Goal: Navigation & Orientation: Find specific page/section

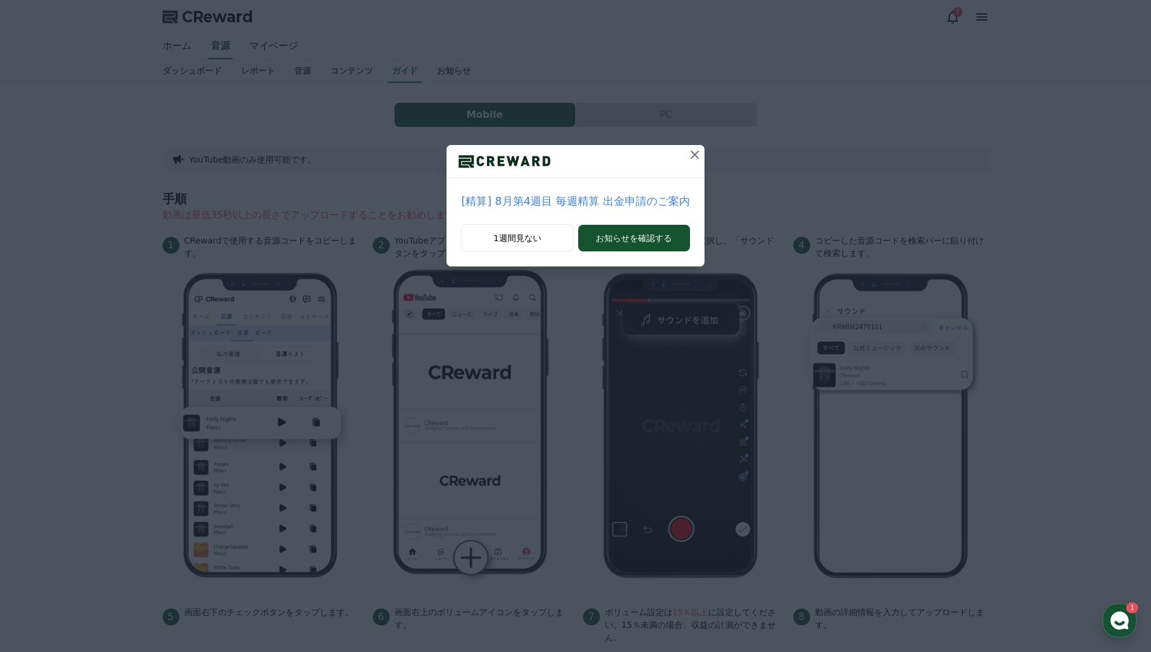
click at [692, 152] on icon at bounding box center [695, 154] width 15 height 15
